Goal: Task Accomplishment & Management: Use online tool/utility

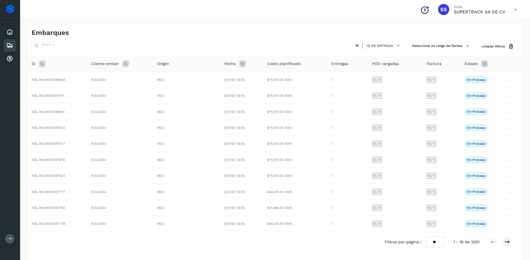
click at [43, 65] on icon at bounding box center [42, 64] width 7 height 7
click at [68, 82] on input "text" at bounding box center [79, 77] width 69 height 9
type input "********"
click at [87, 90] on button "Buscar" at bounding box center [94, 92] width 40 height 10
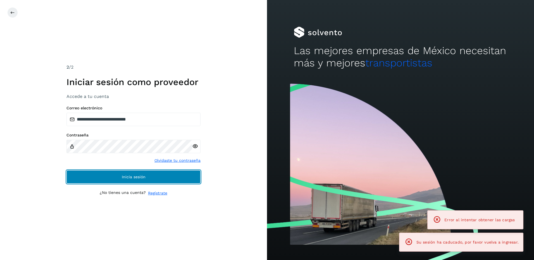
click at [155, 173] on button "Inicia sesión" at bounding box center [133, 176] width 134 height 13
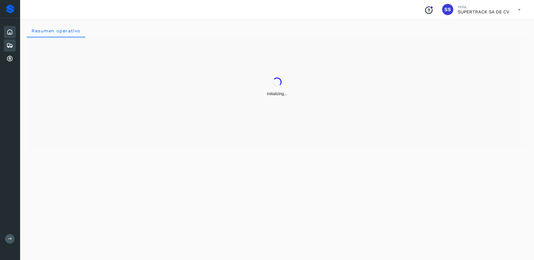
click at [13, 46] on div "Embarques" at bounding box center [10, 45] width 12 height 12
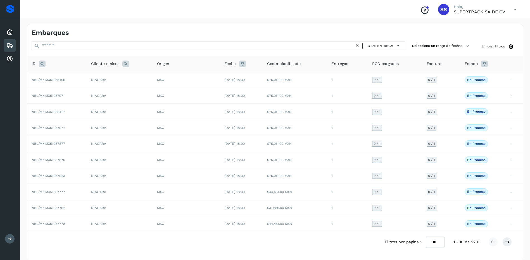
click at [40, 62] on icon at bounding box center [42, 64] width 7 height 7
click at [63, 79] on input "text" at bounding box center [79, 77] width 69 height 9
type input "********"
click at [107, 95] on button "Buscar" at bounding box center [94, 92] width 40 height 10
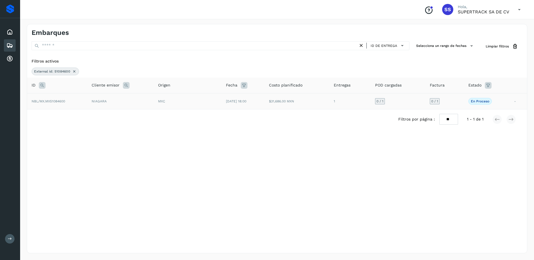
click at [149, 105] on td "NIAGARA" at bounding box center [120, 101] width 66 height 16
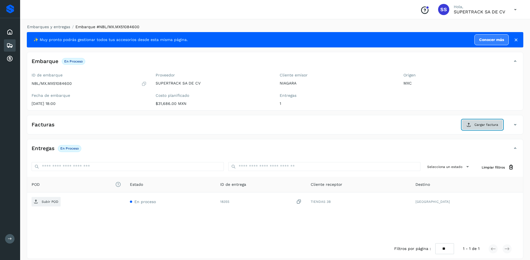
click at [481, 126] on span "Cargar factura" at bounding box center [486, 124] width 24 height 5
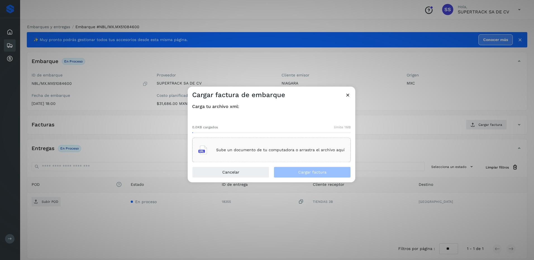
click at [296, 145] on div "Sube un documento de tu computadora o arrastra el archivo aquí" at bounding box center [271, 150] width 146 height 15
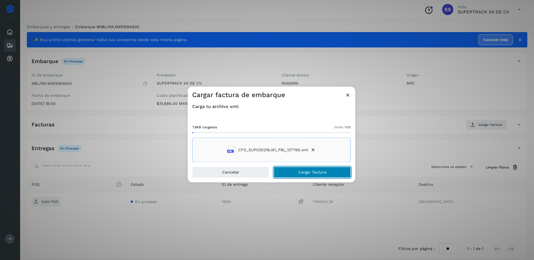
click at [308, 174] on span "Cargar factura" at bounding box center [312, 173] width 28 height 4
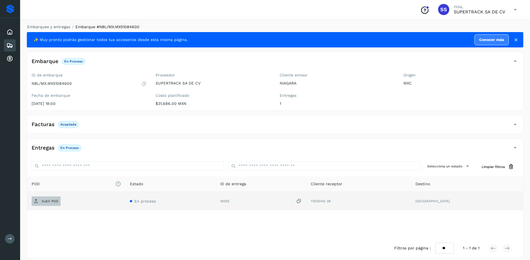
click at [40, 201] on span "Subir POD" at bounding box center [46, 201] width 29 height 9
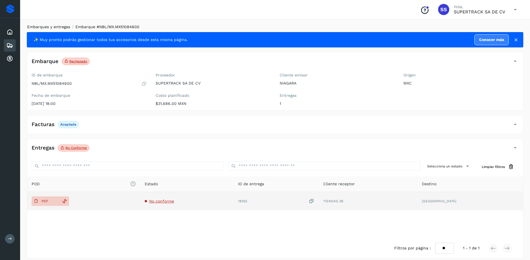
click at [59, 28] on link "Embarques y entregas" at bounding box center [48, 27] width 43 height 4
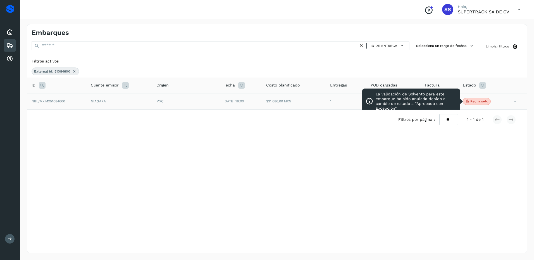
click at [485, 102] on p "Rechazado" at bounding box center [479, 101] width 18 height 4
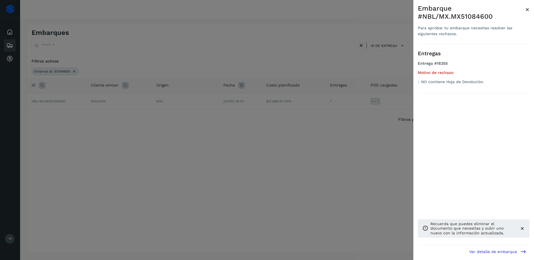
click at [364, 143] on div at bounding box center [267, 130] width 534 height 260
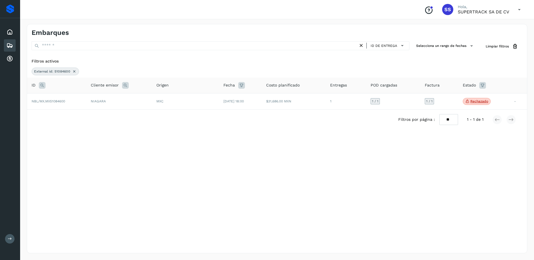
click at [73, 72] on icon at bounding box center [74, 71] width 4 height 4
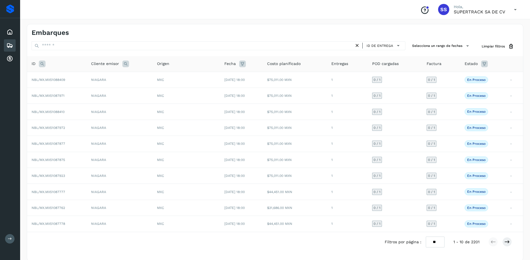
click at [44, 64] on icon at bounding box center [42, 64] width 7 height 7
click at [59, 79] on input "text" at bounding box center [79, 77] width 69 height 9
type input "********"
click at [97, 91] on span "Buscar" at bounding box center [93, 91] width 11 height 5
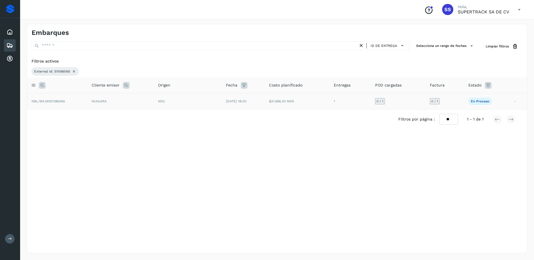
click at [106, 103] on td "NIAGARA" at bounding box center [120, 101] width 66 height 16
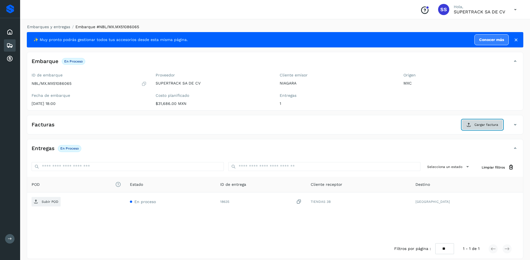
click at [479, 126] on span "Cargar factura" at bounding box center [486, 124] width 24 height 5
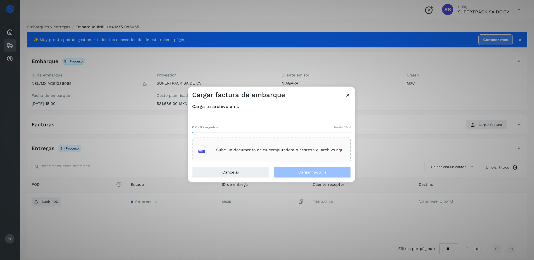
click at [254, 152] on p "Sube un documento de tu computadora o arrastra el archivo aquí" at bounding box center [280, 150] width 128 height 5
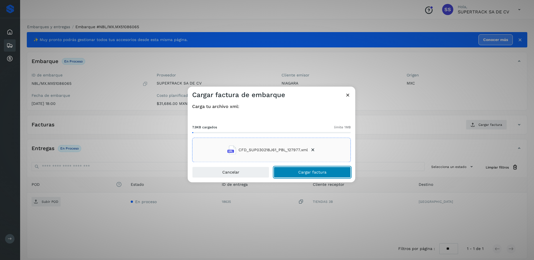
click at [310, 173] on span "Cargar factura" at bounding box center [312, 173] width 28 height 4
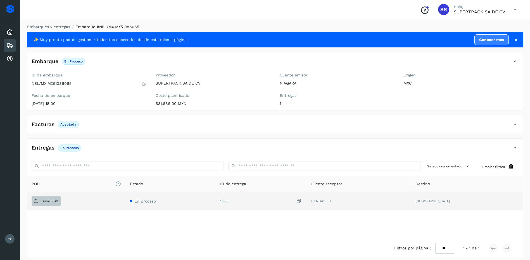
click at [48, 202] on p "Subir POD" at bounding box center [50, 201] width 17 height 4
click at [56, 29] on li "Embarques y entregas" at bounding box center [46, 27] width 47 height 6
click at [59, 27] on link "Embarques y entregas" at bounding box center [48, 27] width 43 height 4
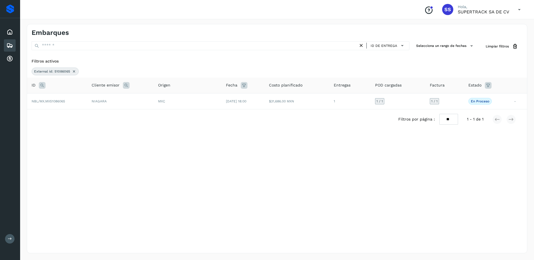
click at [71, 72] on div "External id: 51086065" at bounding box center [55, 72] width 47 height 8
click at [72, 71] on icon at bounding box center [74, 71] width 4 height 4
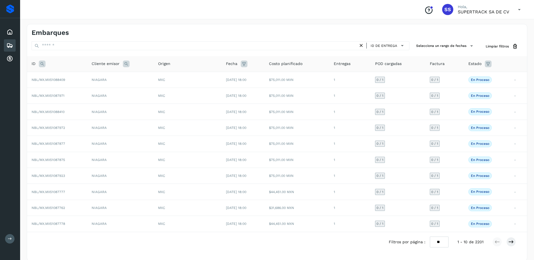
click at [38, 65] on div "ID" at bounding box center [57, 64] width 51 height 7
click at [43, 63] on icon at bounding box center [42, 64] width 7 height 7
click at [83, 80] on input "text" at bounding box center [79, 77] width 69 height 9
type input "*"
type input "********"
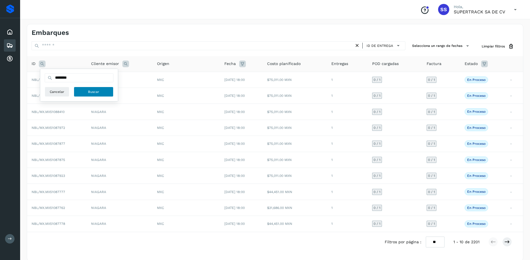
click at [88, 92] on button "Buscar" at bounding box center [94, 92] width 40 height 10
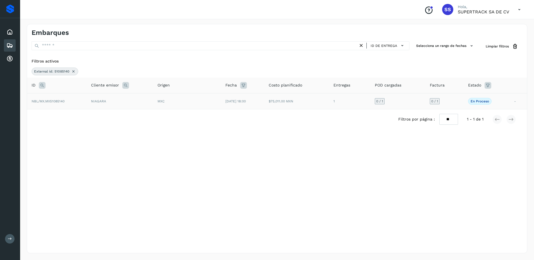
click at [97, 104] on td "NIAGARA" at bounding box center [120, 101] width 66 height 16
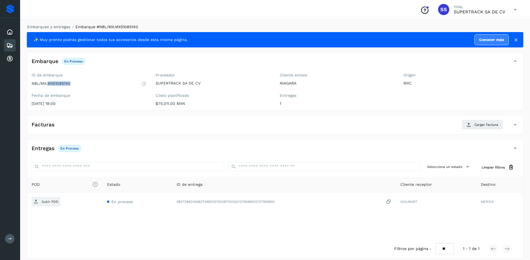
drag, startPoint x: 75, startPoint y: 84, endPoint x: 49, endPoint y: 87, distance: 25.8
click at [49, 87] on div "ID de embarque NBL/MX.MX51085140 Fecha de embarque [DATE] 18:00" at bounding box center [89, 91] width 124 height 40
drag, startPoint x: 49, startPoint y: 87, endPoint x: 53, endPoint y: 83, distance: 5.1
copy p "MX51085140"
click at [479, 126] on span "Cargar factura" at bounding box center [486, 124] width 24 height 5
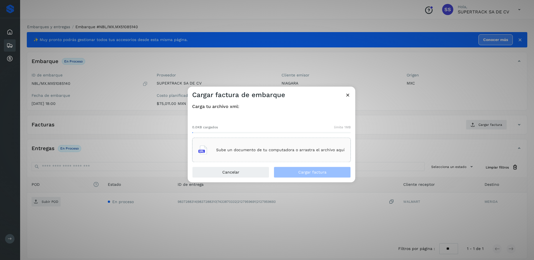
click at [321, 145] on div "Sube un documento de tu computadora o arrastra el archivo aquí" at bounding box center [271, 150] width 146 height 15
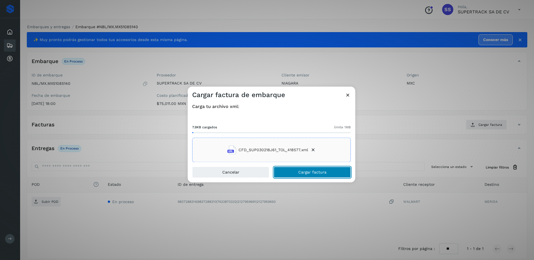
click at [314, 172] on span "Cargar factura" at bounding box center [312, 173] width 28 height 4
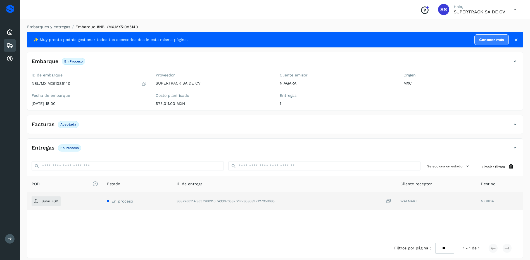
click at [42, 211] on div "POD El tamaño máximo de archivo es de 20 Mb. Estado ID de entrega Cliente recep…" at bounding box center [275, 207] width 496 height 62
click at [44, 207] on td "Subir POD" at bounding box center [64, 201] width 75 height 18
click at [51, 204] on span "Subir POD" at bounding box center [46, 201] width 29 height 9
click at [53, 25] on link "Embarques y entregas" at bounding box center [48, 27] width 43 height 4
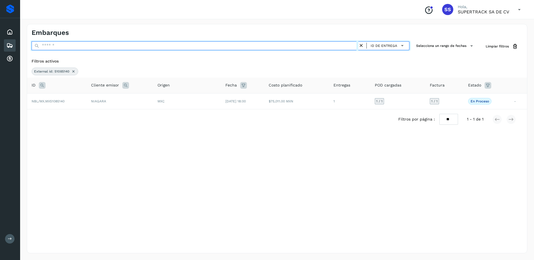
click at [62, 49] on input "text" at bounding box center [195, 45] width 327 height 9
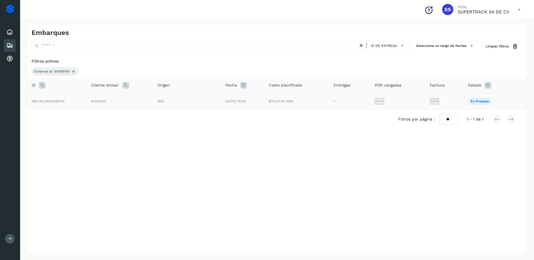
drag, startPoint x: 72, startPoint y: 71, endPoint x: 64, endPoint y: 72, distance: 7.3
click at [72, 71] on icon at bounding box center [73, 71] width 4 height 4
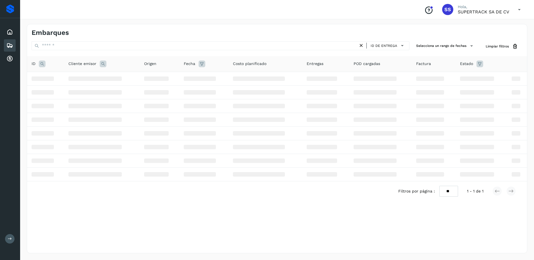
click at [43, 62] on icon at bounding box center [42, 64] width 7 height 7
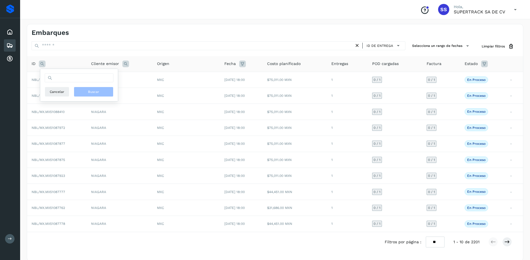
click at [73, 87] on div "Cancelar Buscar" at bounding box center [79, 92] width 69 height 10
click at [76, 81] on input "text" at bounding box center [79, 77] width 69 height 9
type input "********"
click at [98, 89] on button "Buscar" at bounding box center [94, 92] width 40 height 10
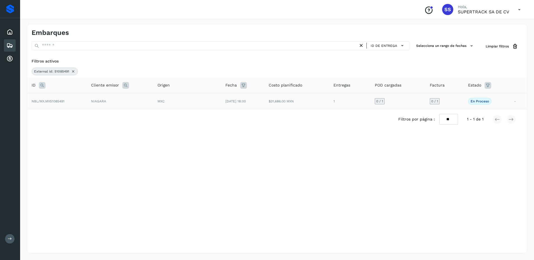
click at [120, 106] on td "NIAGARA" at bounding box center [120, 101] width 66 height 16
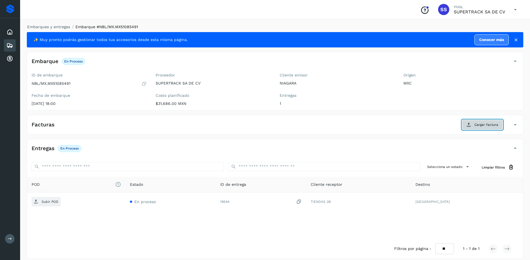
click at [472, 123] on button "Cargar factura" at bounding box center [482, 125] width 41 height 10
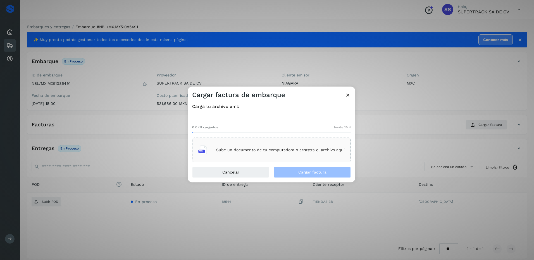
click at [289, 145] on div "Sube un documento de tu computadora o arrastra el archivo aquí" at bounding box center [271, 150] width 146 height 15
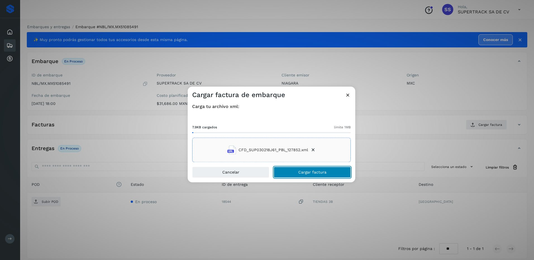
click at [315, 171] on span "Cargar factura" at bounding box center [312, 173] width 28 height 4
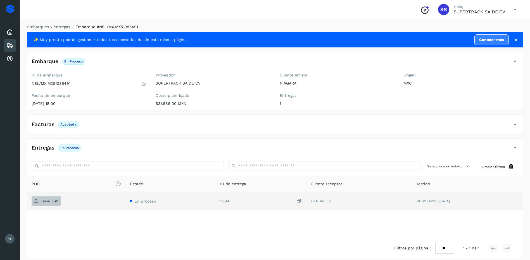
click at [54, 200] on p "Subir POD" at bounding box center [50, 201] width 17 height 4
click at [53, 27] on link "Embarques y entregas" at bounding box center [48, 27] width 43 height 4
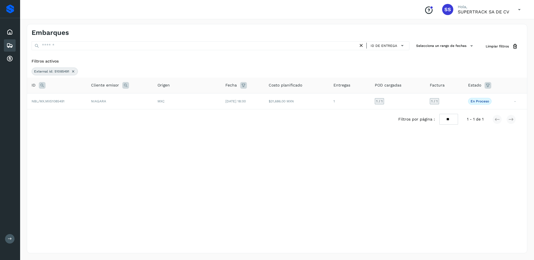
click at [75, 73] on div "External id: 51085491" at bounding box center [55, 72] width 46 height 8
click at [73, 73] on icon at bounding box center [73, 71] width 4 height 4
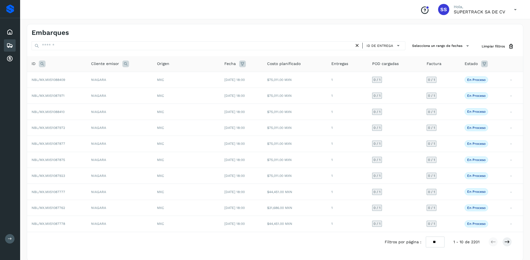
click at [40, 62] on icon at bounding box center [42, 64] width 7 height 7
click at [56, 79] on input "text" at bounding box center [79, 77] width 69 height 9
type input "********"
click at [97, 92] on span "Buscar" at bounding box center [93, 91] width 11 height 5
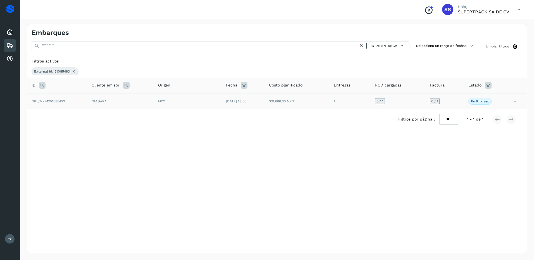
click at [187, 102] on div "MXC" at bounding box center [187, 101] width 59 height 5
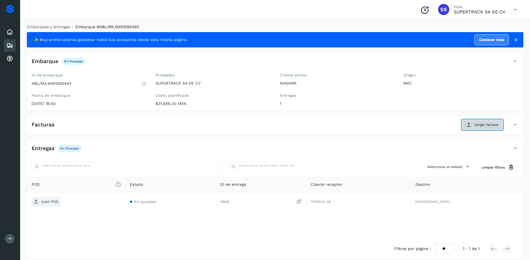
click at [481, 127] on span "Cargar factura" at bounding box center [486, 124] width 24 height 5
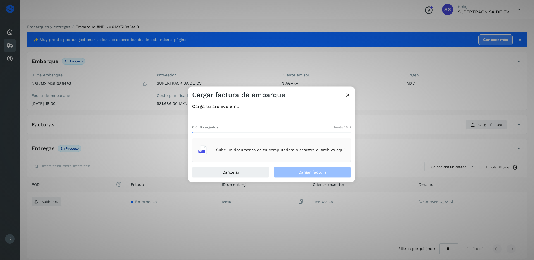
click at [264, 152] on p "Sube un documento de tu computadora o arrastra el archivo aquí" at bounding box center [280, 150] width 128 height 5
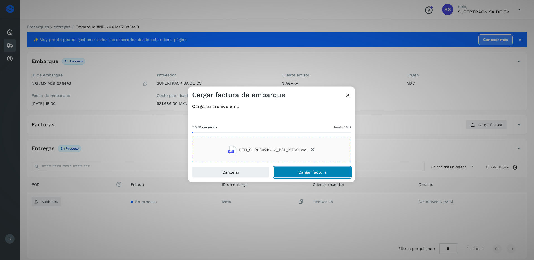
click at [310, 167] on button "Cargar factura" at bounding box center [312, 172] width 77 height 11
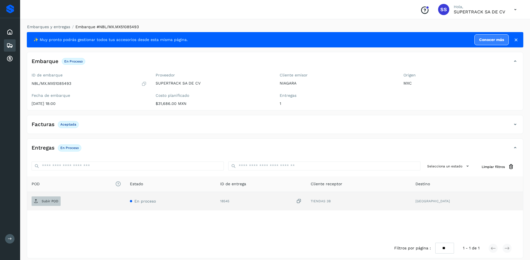
click at [53, 200] on p "Subir POD" at bounding box center [50, 201] width 17 height 4
click at [49, 28] on link "Embarques y entregas" at bounding box center [48, 27] width 43 height 4
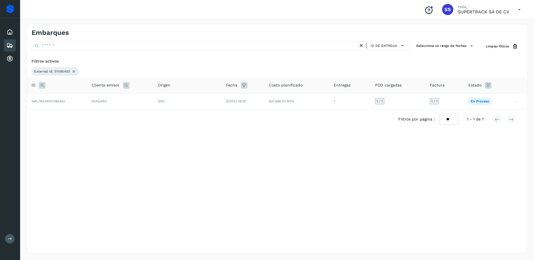
click at [73, 71] on icon at bounding box center [73, 71] width 4 height 4
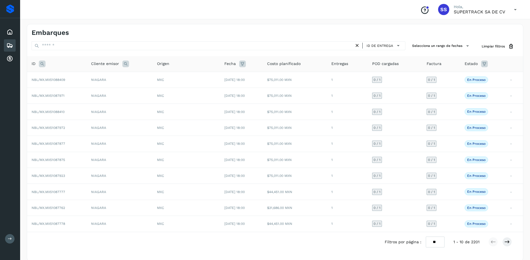
drag, startPoint x: 44, startPoint y: 62, endPoint x: 48, endPoint y: 67, distance: 6.1
click at [44, 62] on icon at bounding box center [42, 64] width 7 height 7
click at [62, 81] on input "text" at bounding box center [79, 77] width 69 height 9
type input "********"
click at [80, 88] on button "Buscar" at bounding box center [94, 92] width 40 height 10
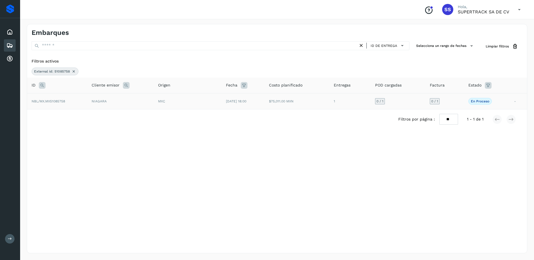
click at [96, 104] on td "NIAGARA" at bounding box center [120, 101] width 66 height 16
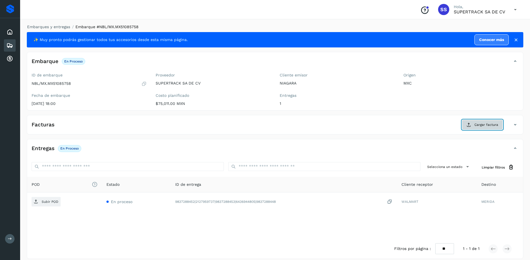
click at [478, 126] on span "Cargar factura" at bounding box center [486, 124] width 24 height 5
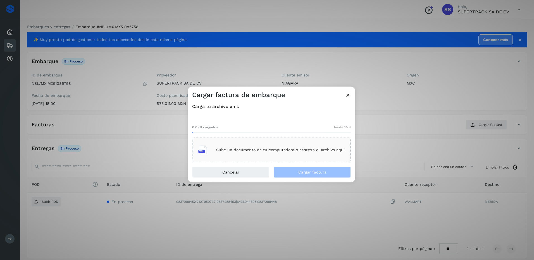
click at [257, 142] on div "Sube un documento de tu computadora o arrastra el archivo aquí" at bounding box center [271, 150] width 159 height 25
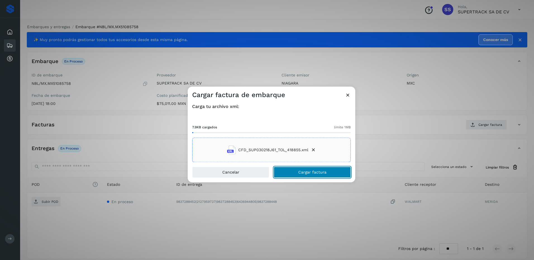
click at [313, 172] on span "Cargar factura" at bounding box center [312, 173] width 28 height 4
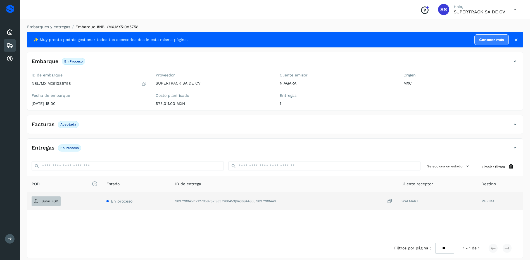
click at [55, 198] on span "Subir POD" at bounding box center [46, 201] width 29 height 9
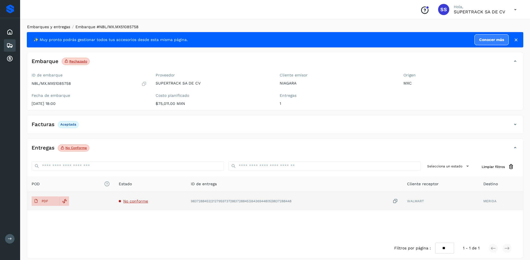
click at [56, 27] on link "Embarques y entregas" at bounding box center [48, 27] width 43 height 4
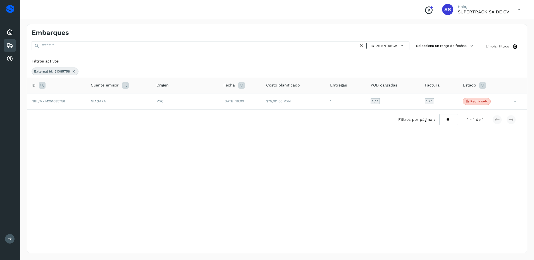
click at [73, 71] on icon at bounding box center [73, 71] width 4 height 4
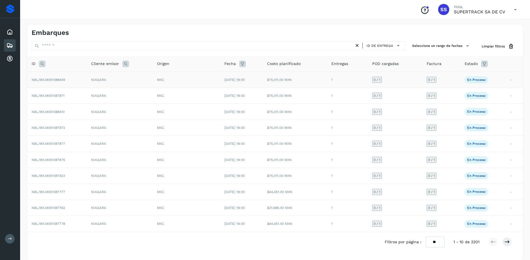
click at [150, 81] on td "NIAGARA" at bounding box center [120, 80] width 66 height 16
click at [177, 110] on div "MXC" at bounding box center [186, 111] width 58 height 5
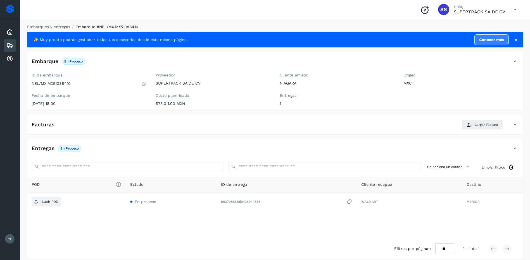
scroll to position [6, 0]
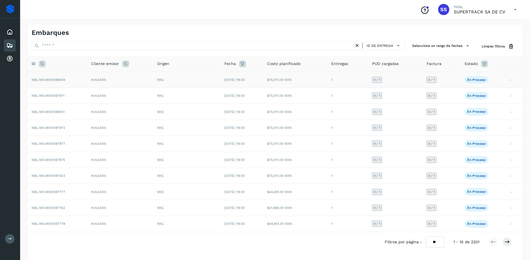
click at [118, 83] on td "NIAGARA" at bounding box center [120, 80] width 66 height 16
click at [78, 81] on td "NBL/MX.MX51088409" at bounding box center [56, 80] width 59 height 16
